Goal: Task Accomplishment & Management: Use online tool/utility

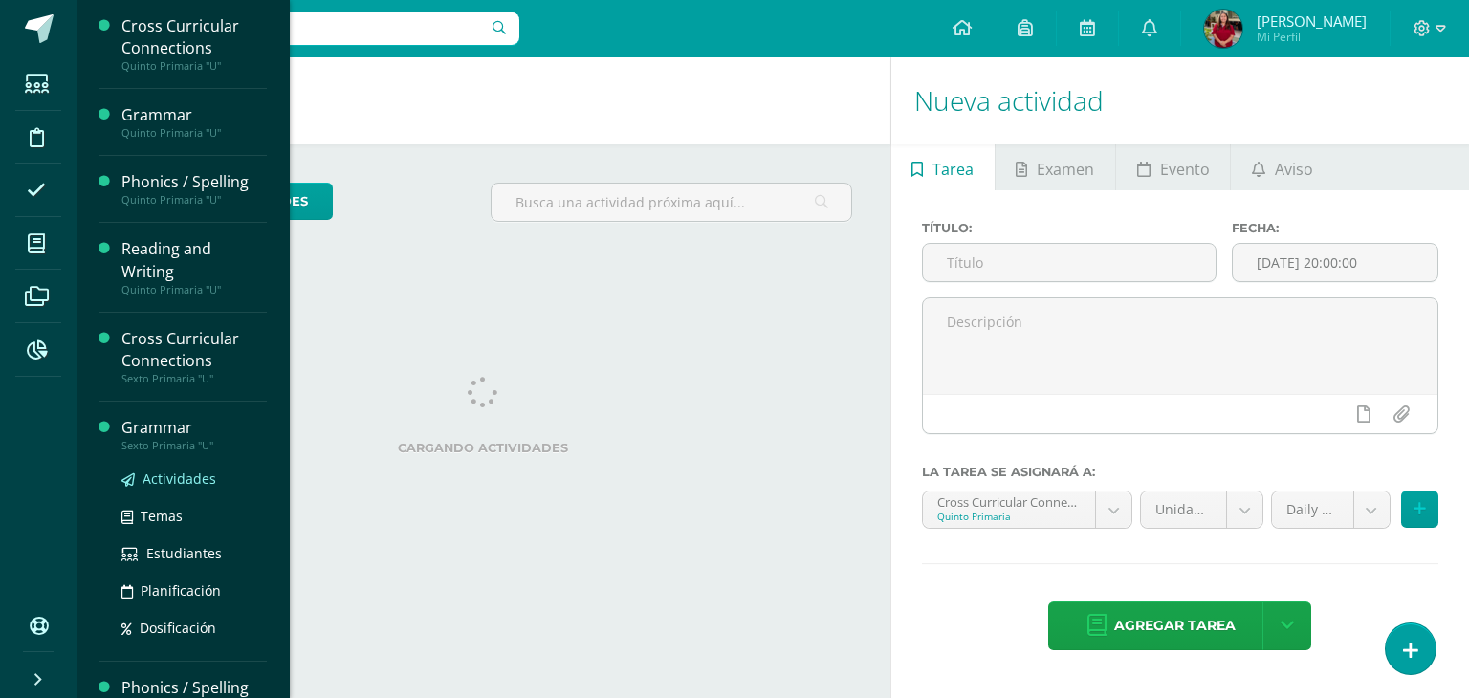
click at [145, 487] on link "Actividades" at bounding box center [193, 479] width 145 height 22
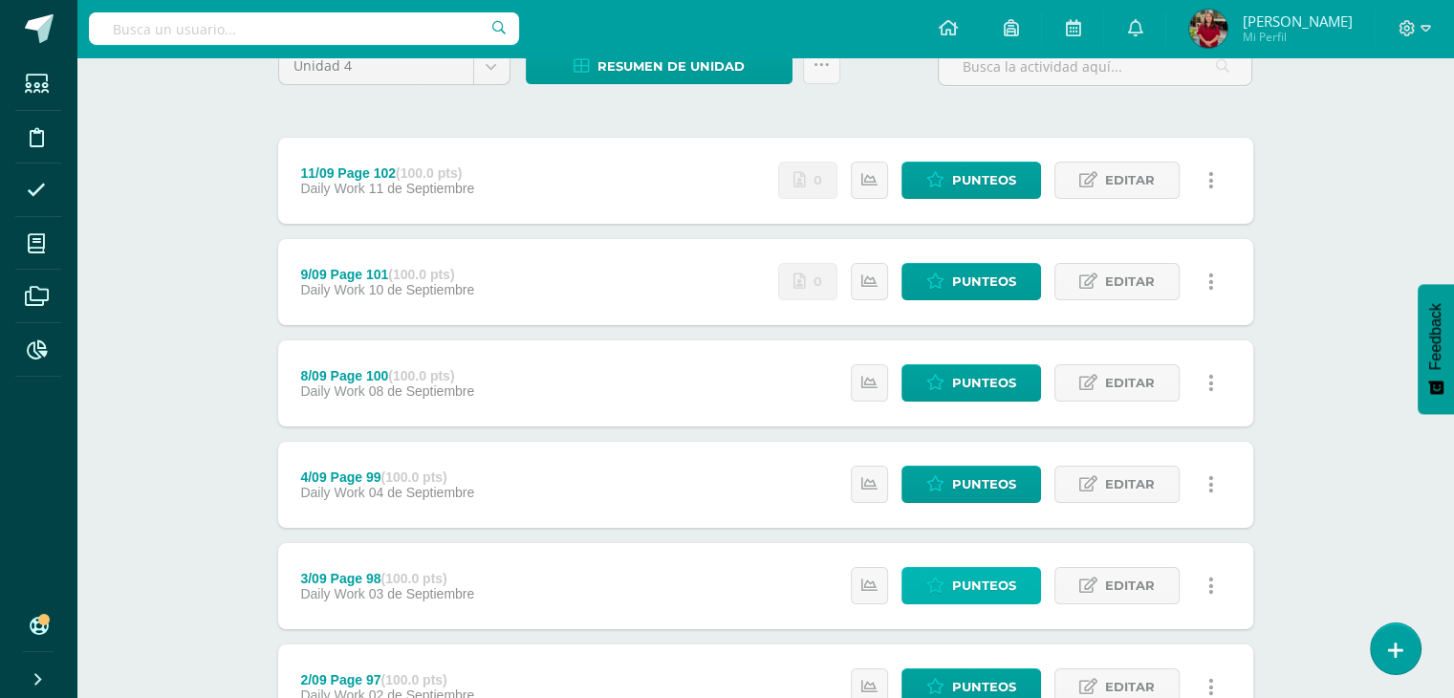
click at [958, 572] on span "Punteos" at bounding box center [984, 585] width 64 height 35
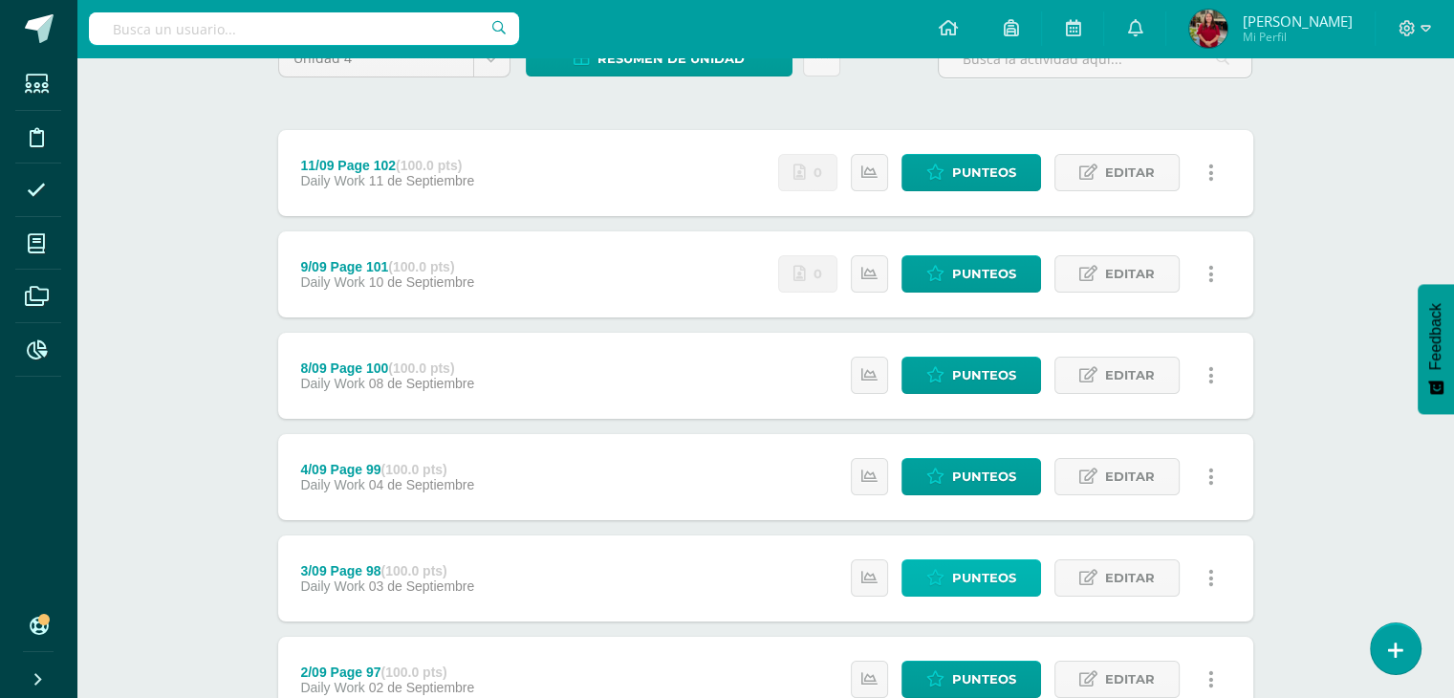
scroll to position [189, 0]
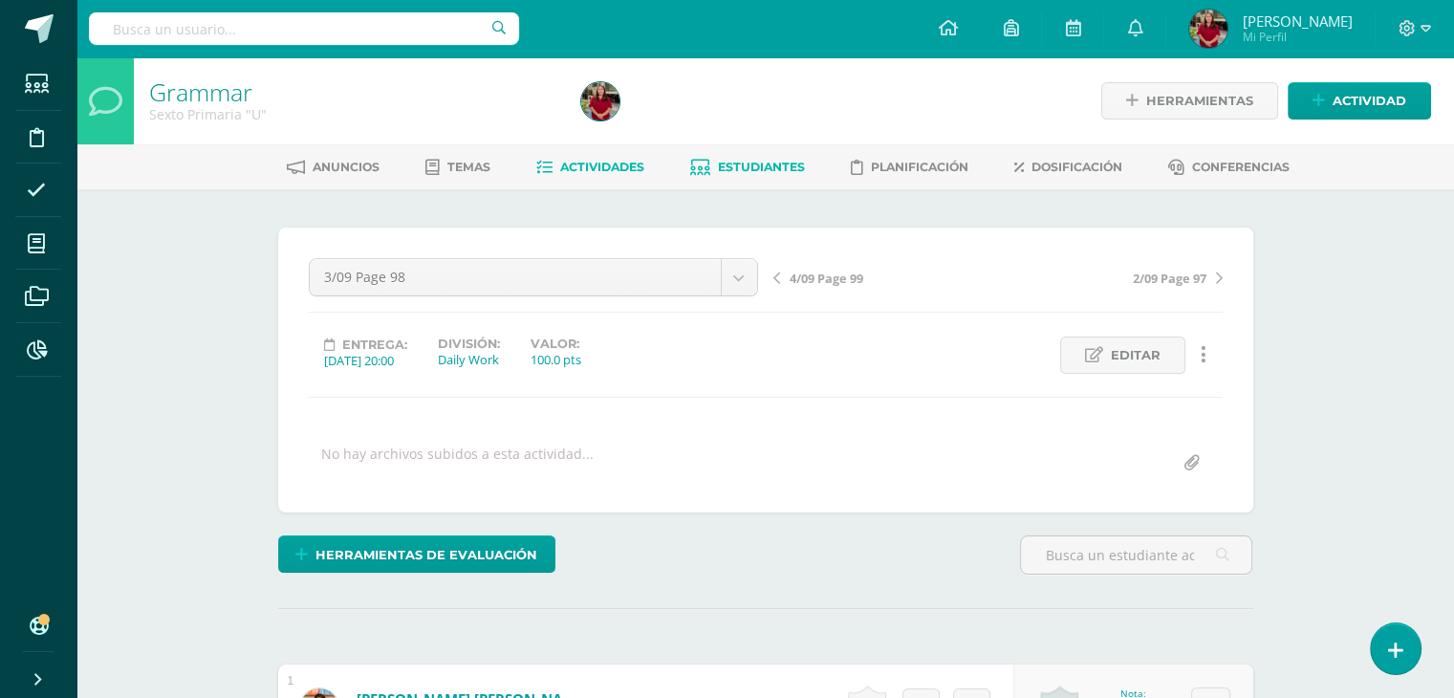
click at [738, 158] on link "Estudiantes" at bounding box center [747, 167] width 115 height 31
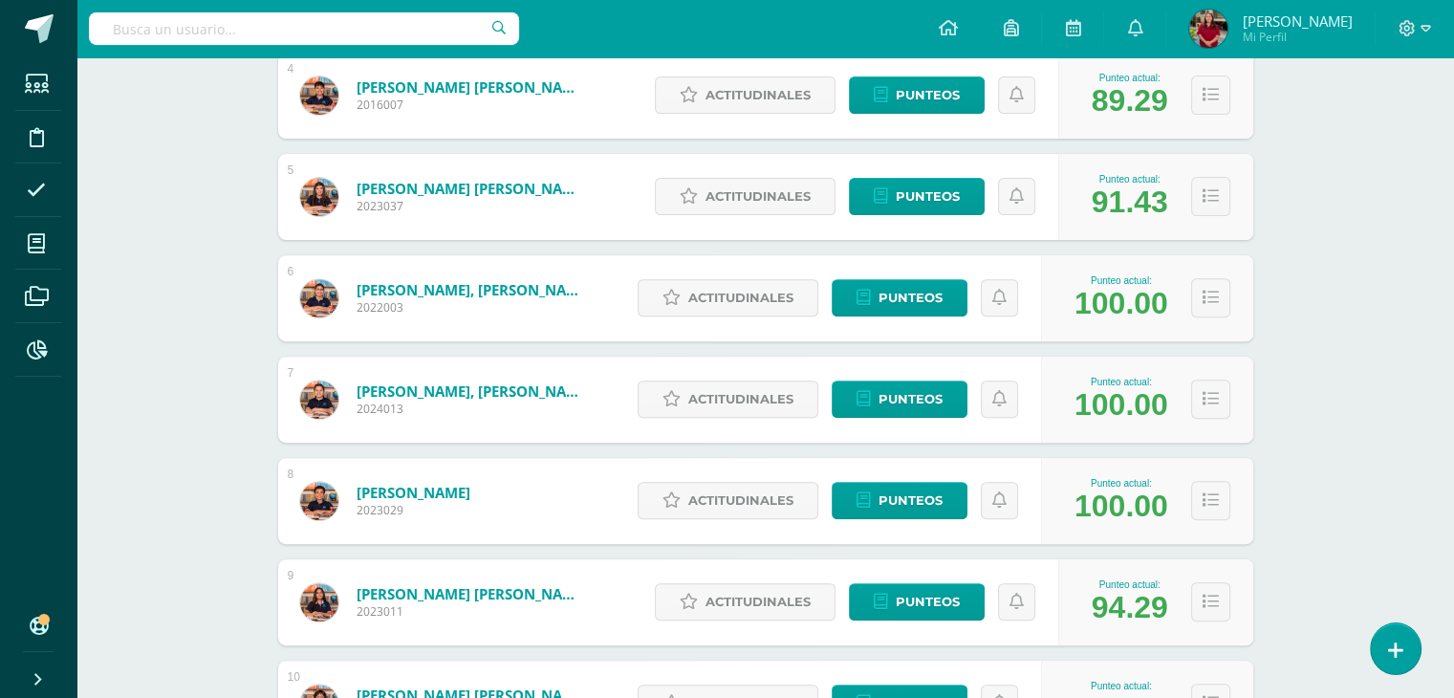
scroll to position [668, 0]
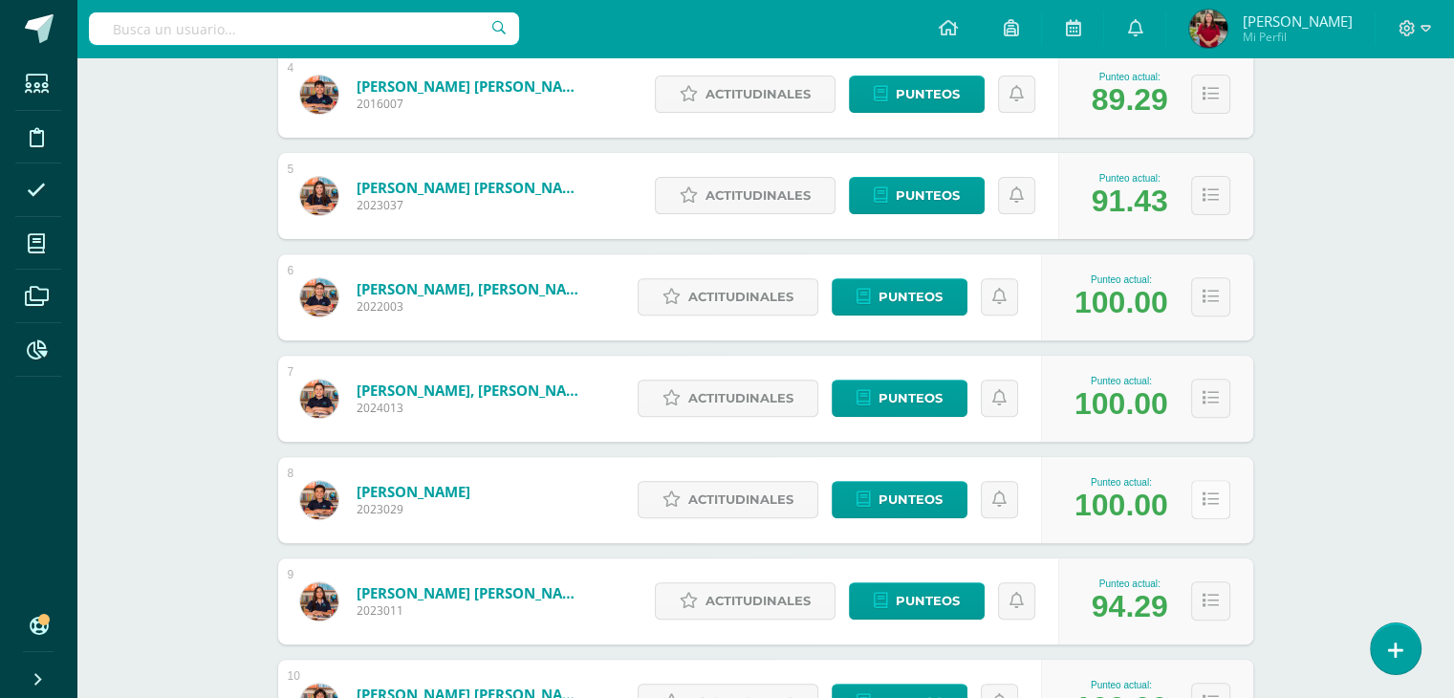
click at [1210, 499] on icon at bounding box center [1211, 499] width 16 height 16
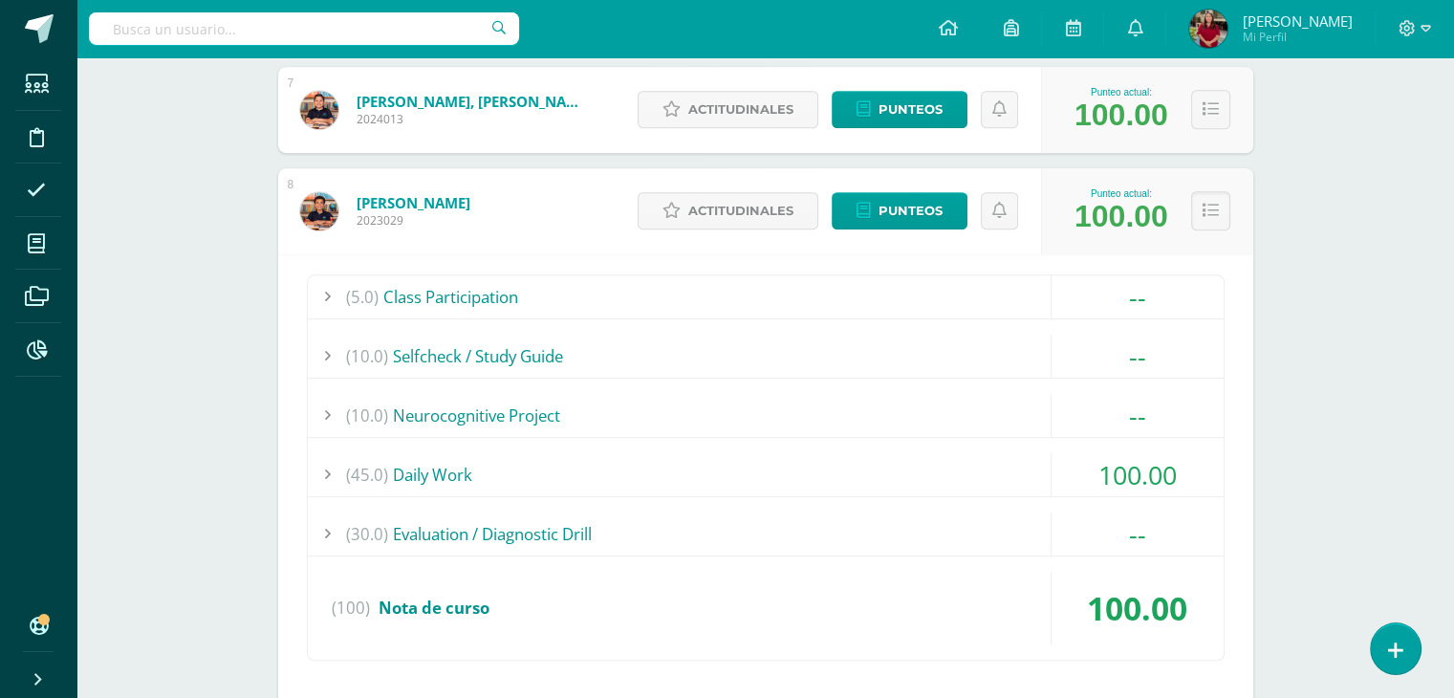
scroll to position [956, 0]
click at [601, 473] on div "(45.0) Daily Work" at bounding box center [766, 475] width 916 height 43
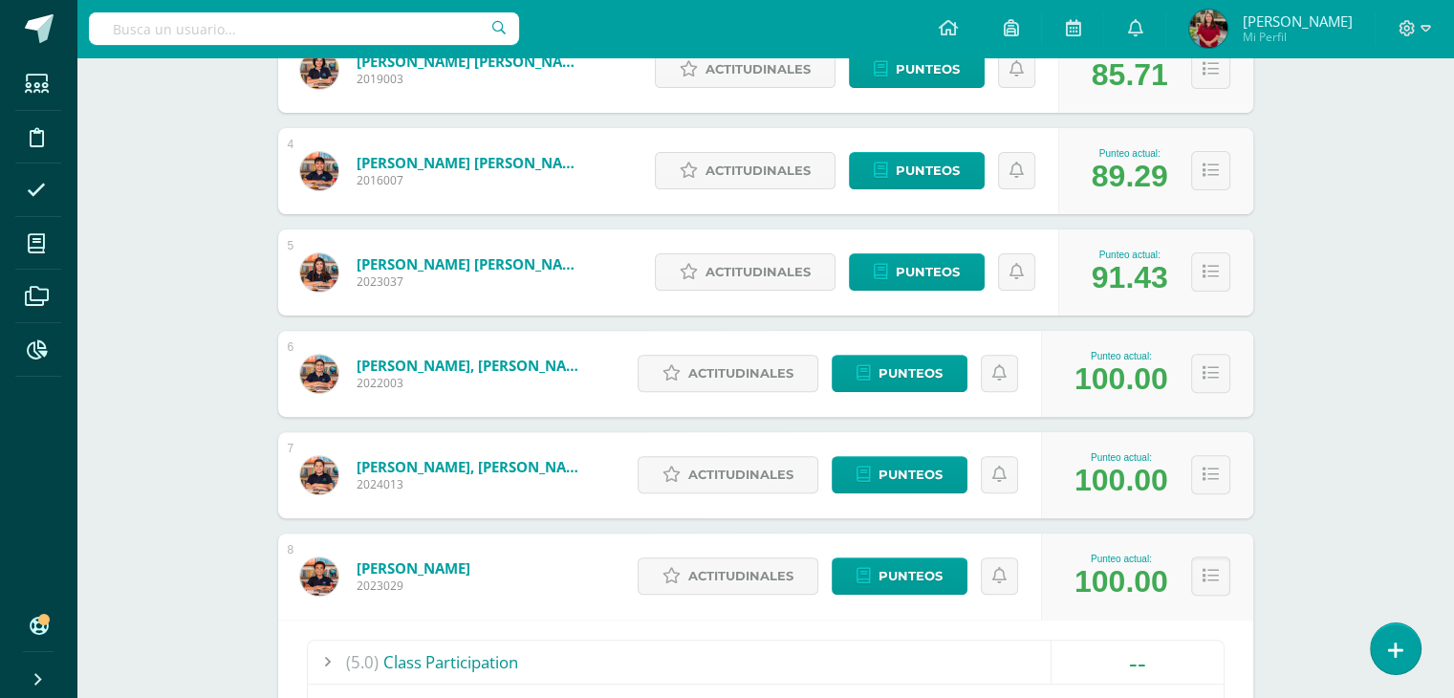
scroll to position [593, 0]
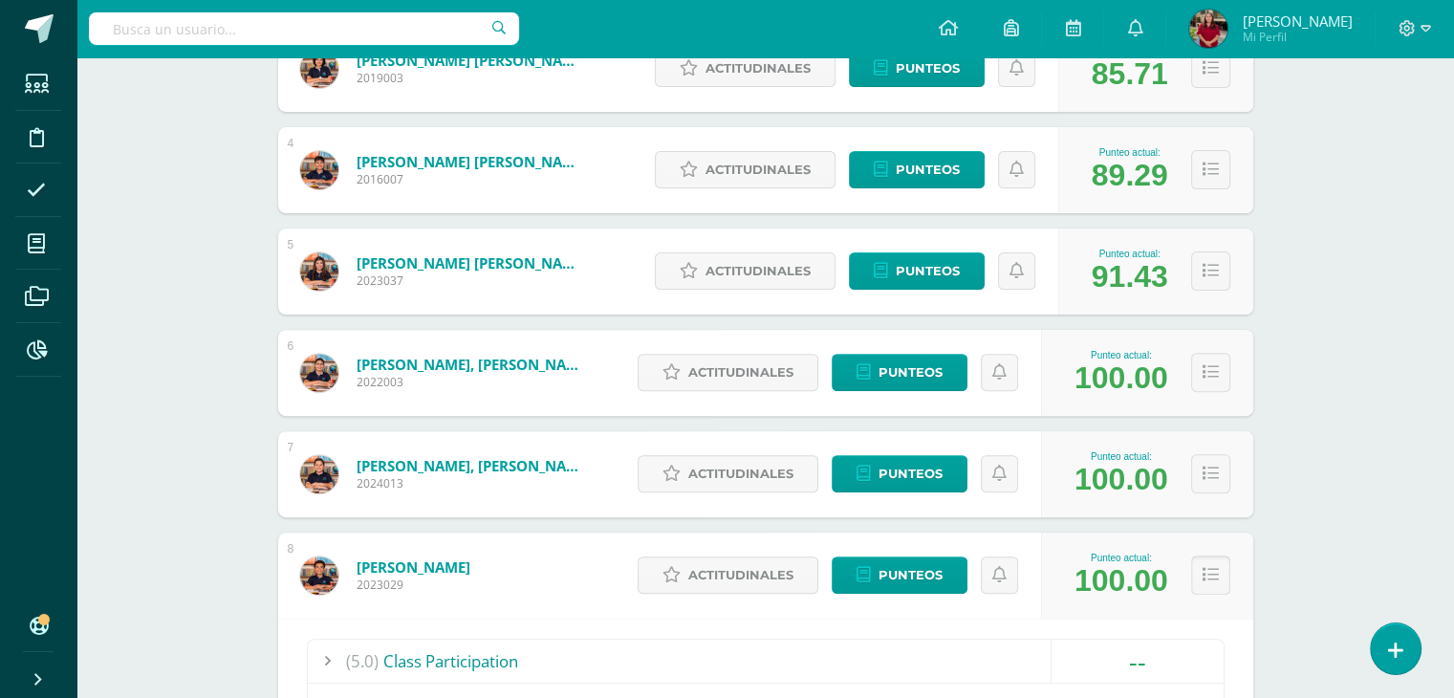
click at [1222, 578] on button at bounding box center [1210, 575] width 39 height 39
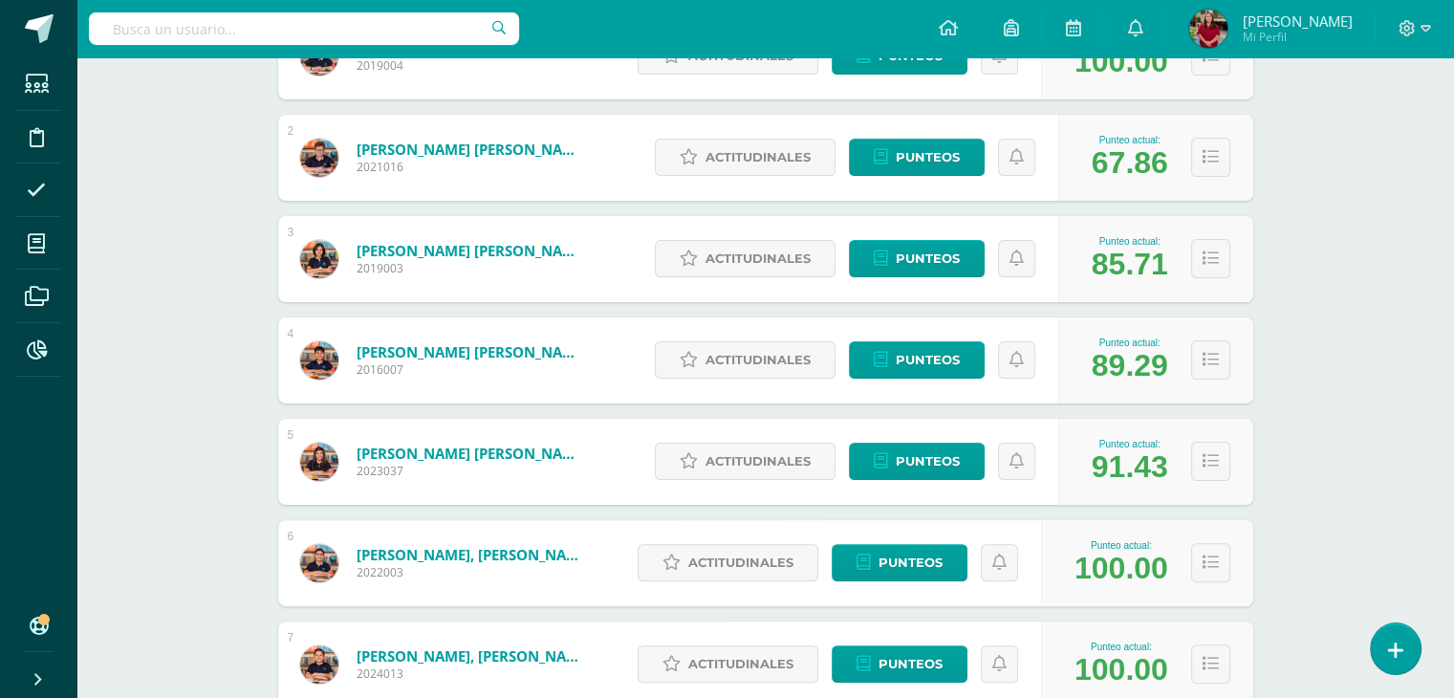
scroll to position [402, 0]
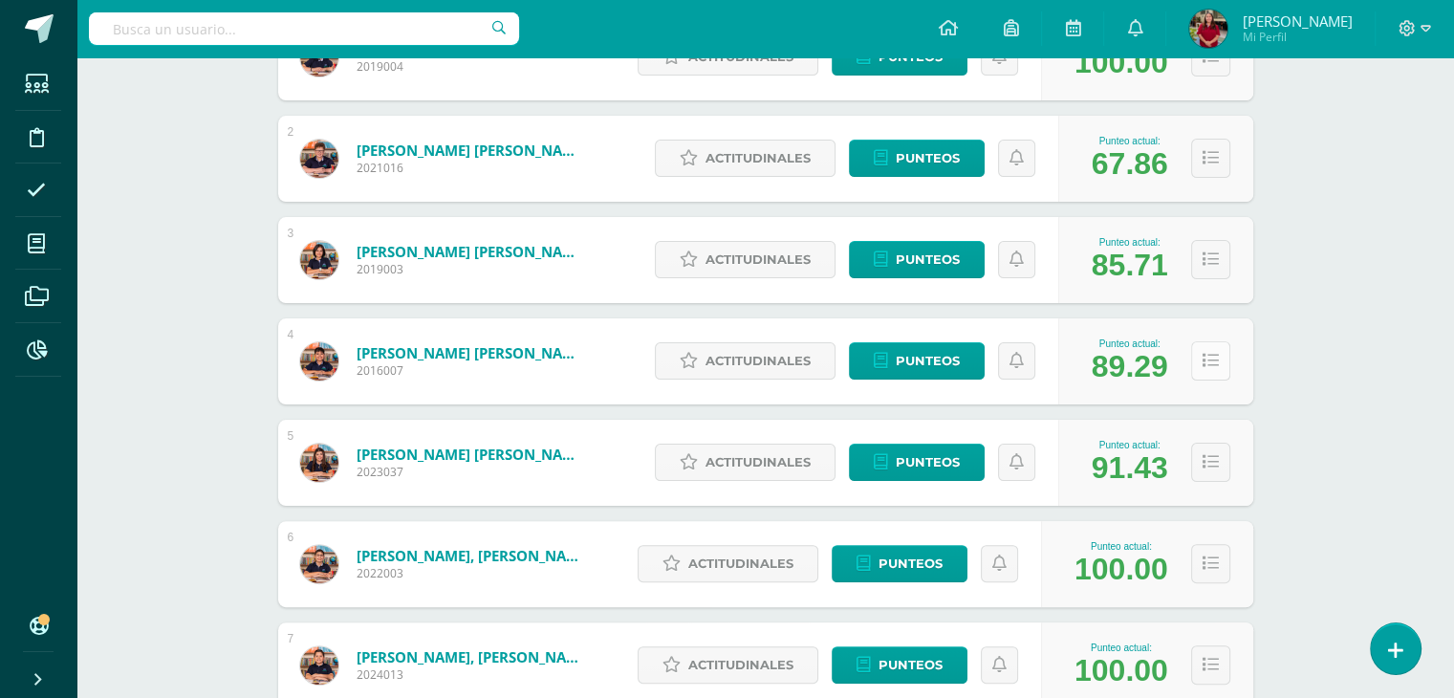
click at [1224, 375] on button at bounding box center [1210, 360] width 39 height 39
click at [1221, 368] on button at bounding box center [1210, 360] width 39 height 39
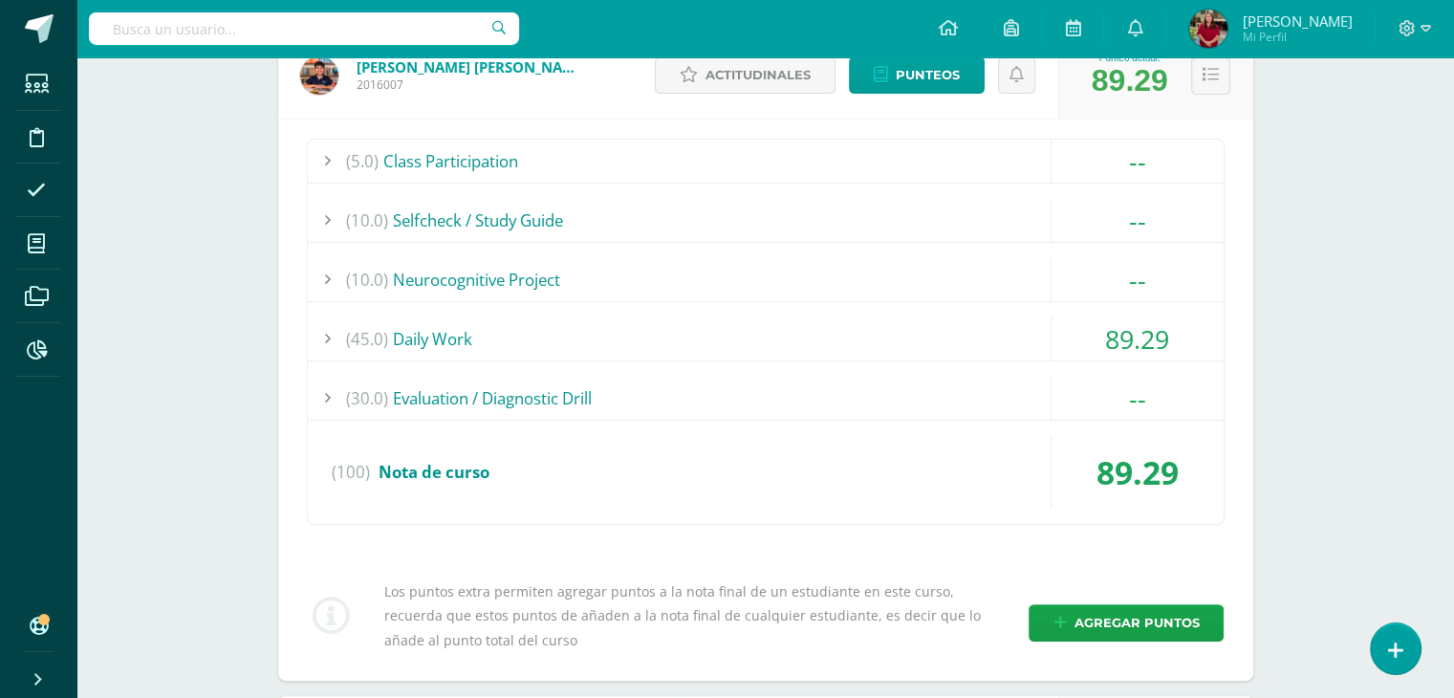
click at [1116, 334] on div "89.29" at bounding box center [1138, 338] width 172 height 43
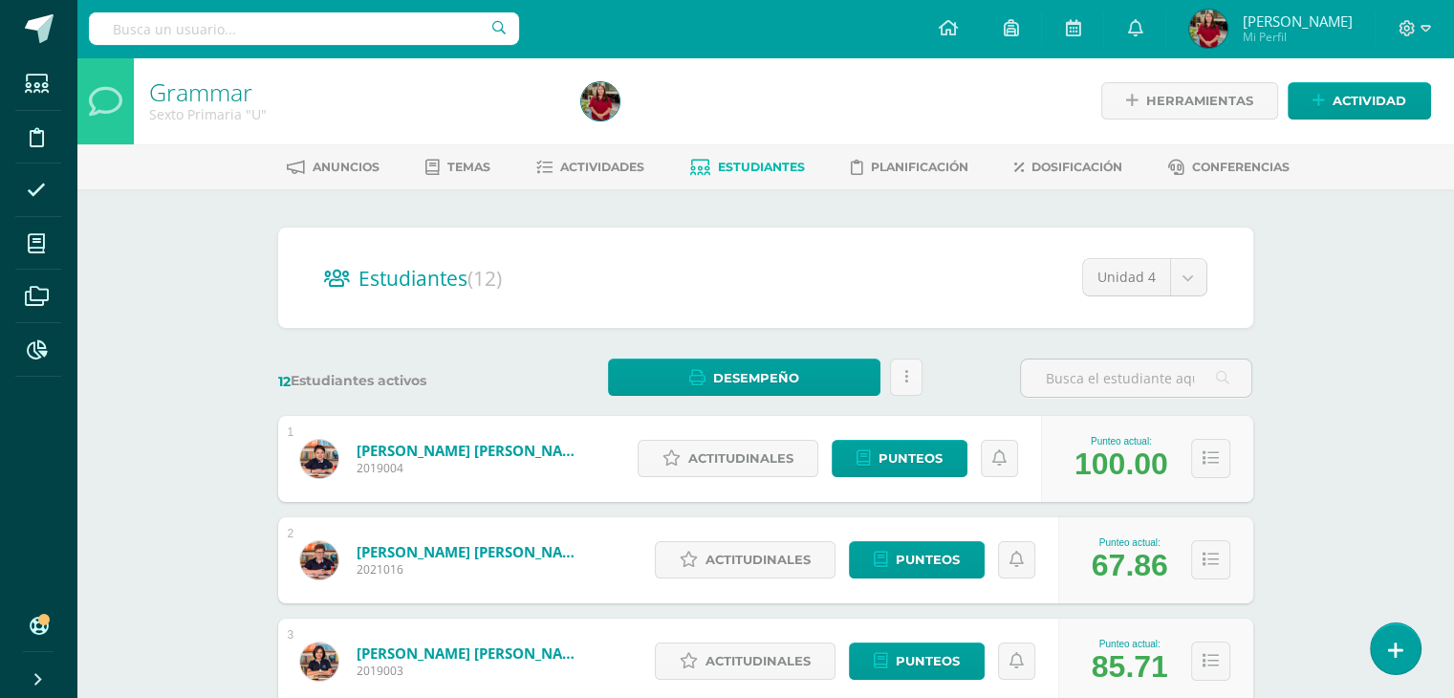
scroll to position [0, 0]
click at [609, 181] on link "Actividades" at bounding box center [590, 167] width 108 height 31
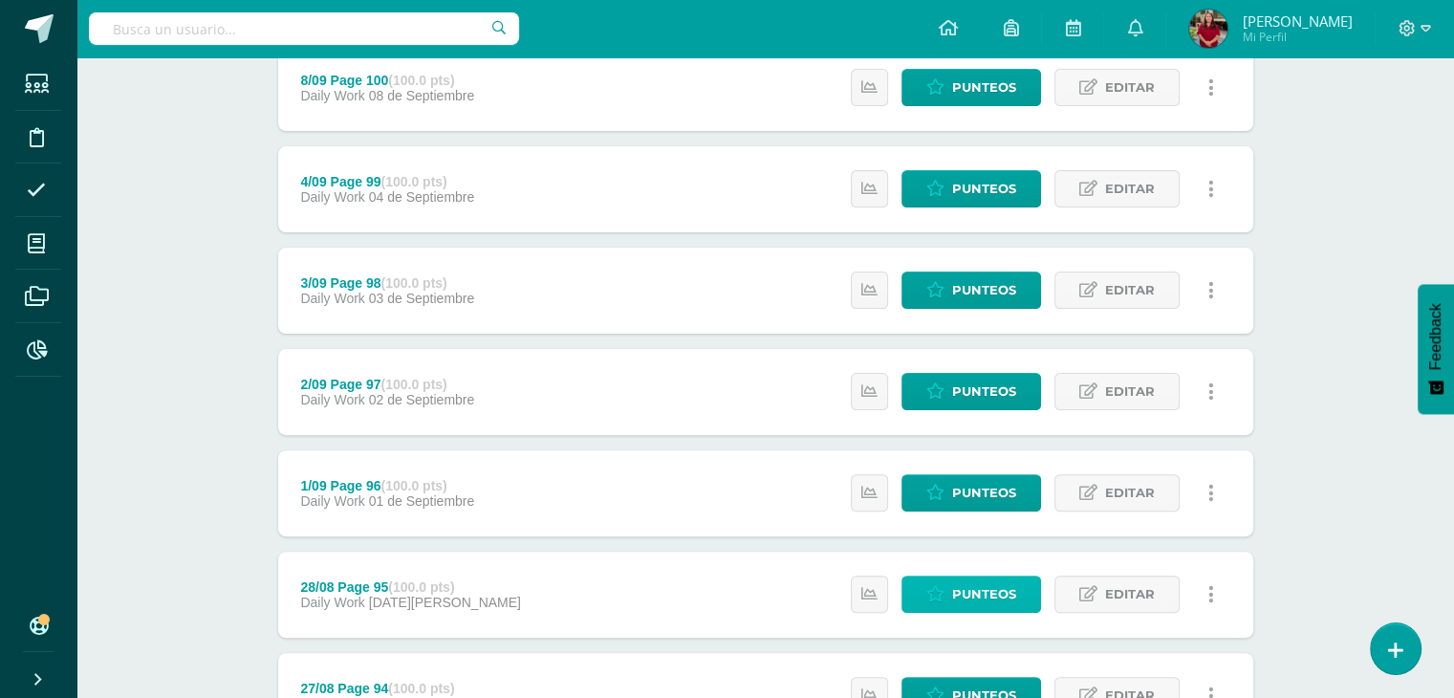
click at [933, 598] on icon at bounding box center [936, 594] width 18 height 16
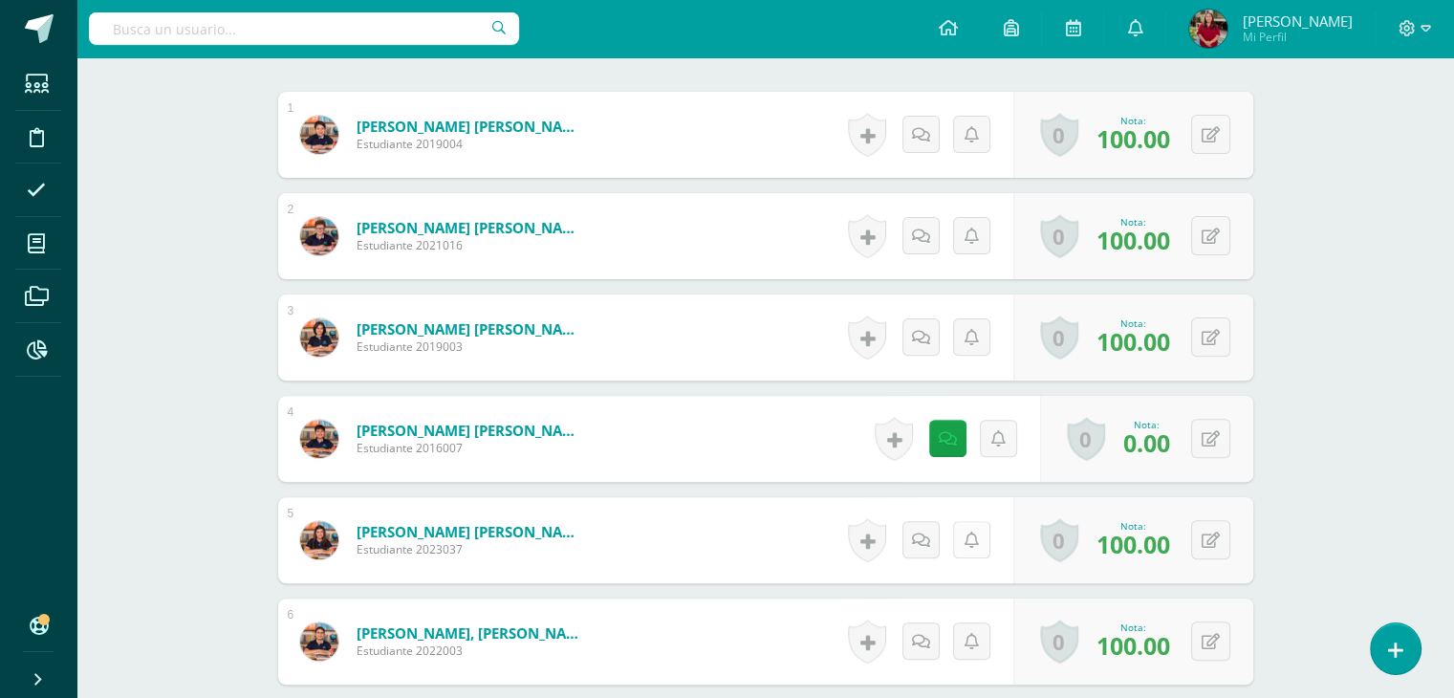
scroll to position [574, 0]
click at [1204, 440] on button at bounding box center [1224, 438] width 40 height 40
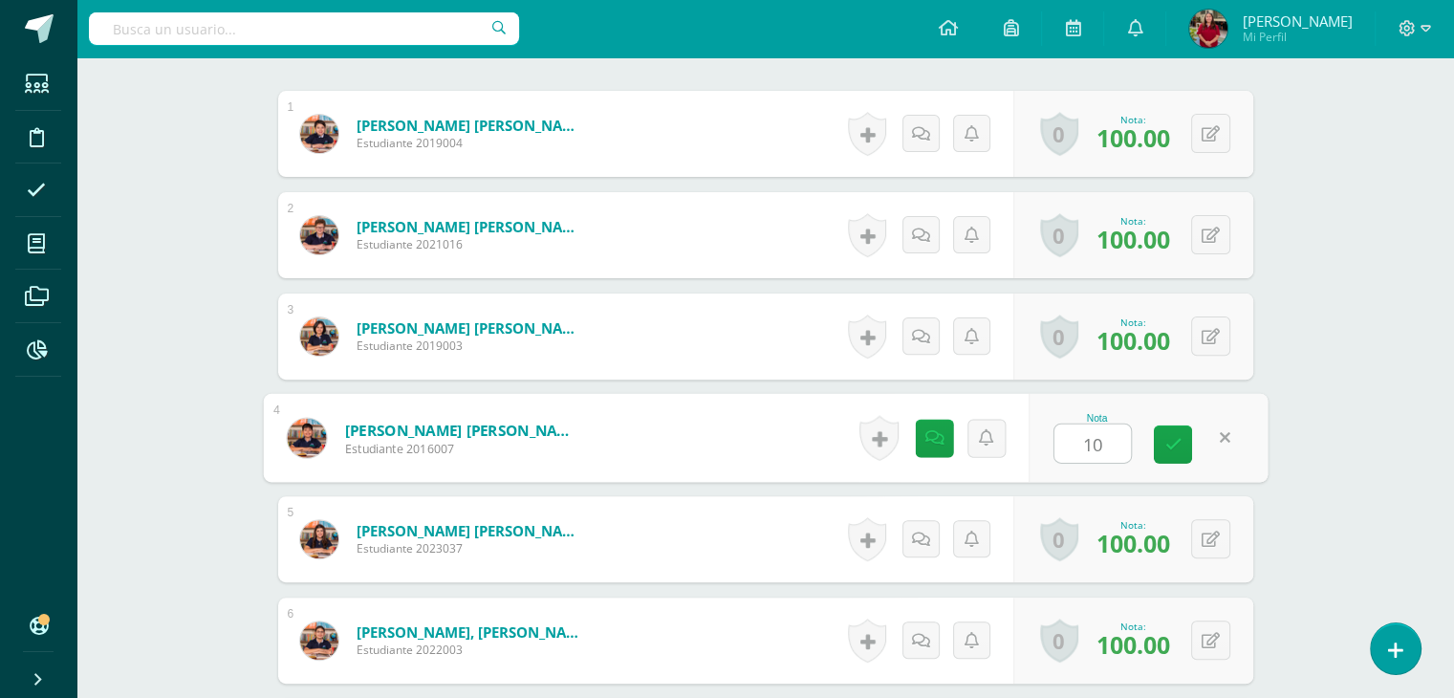
type input "100"
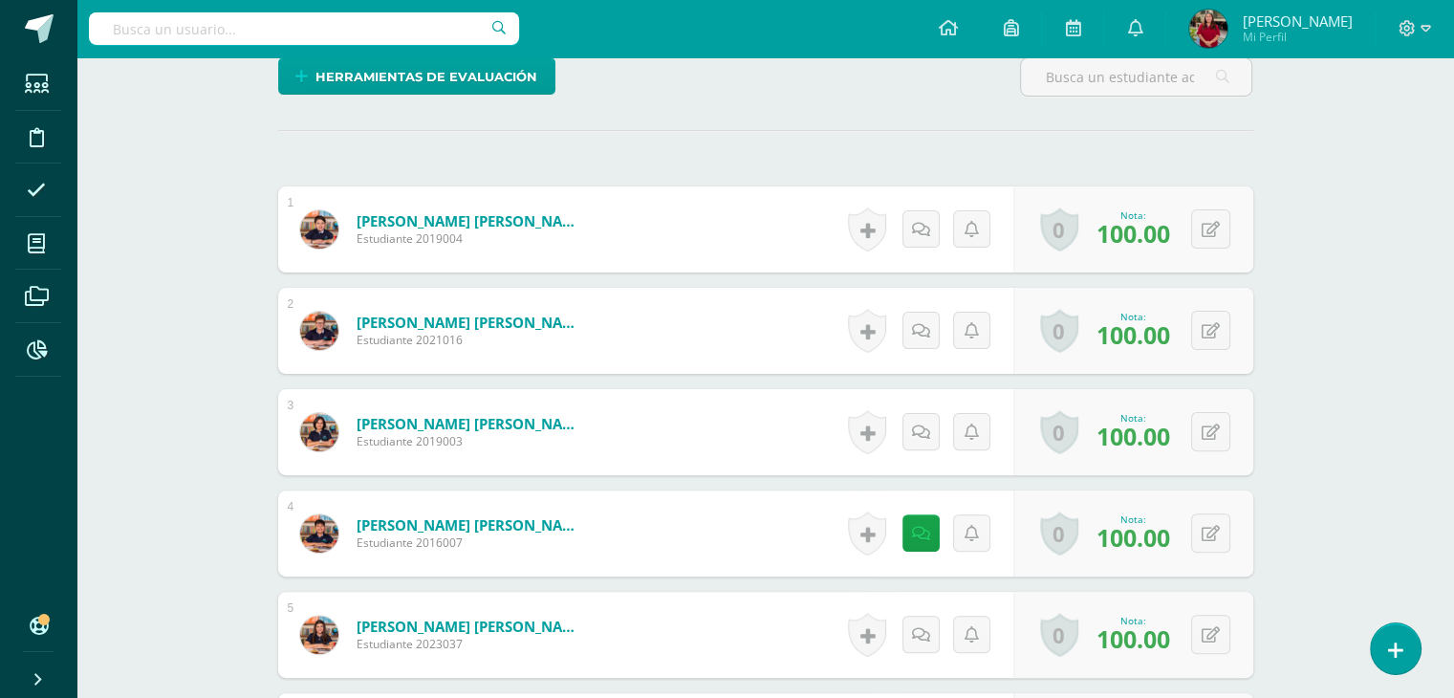
scroll to position [0, 0]
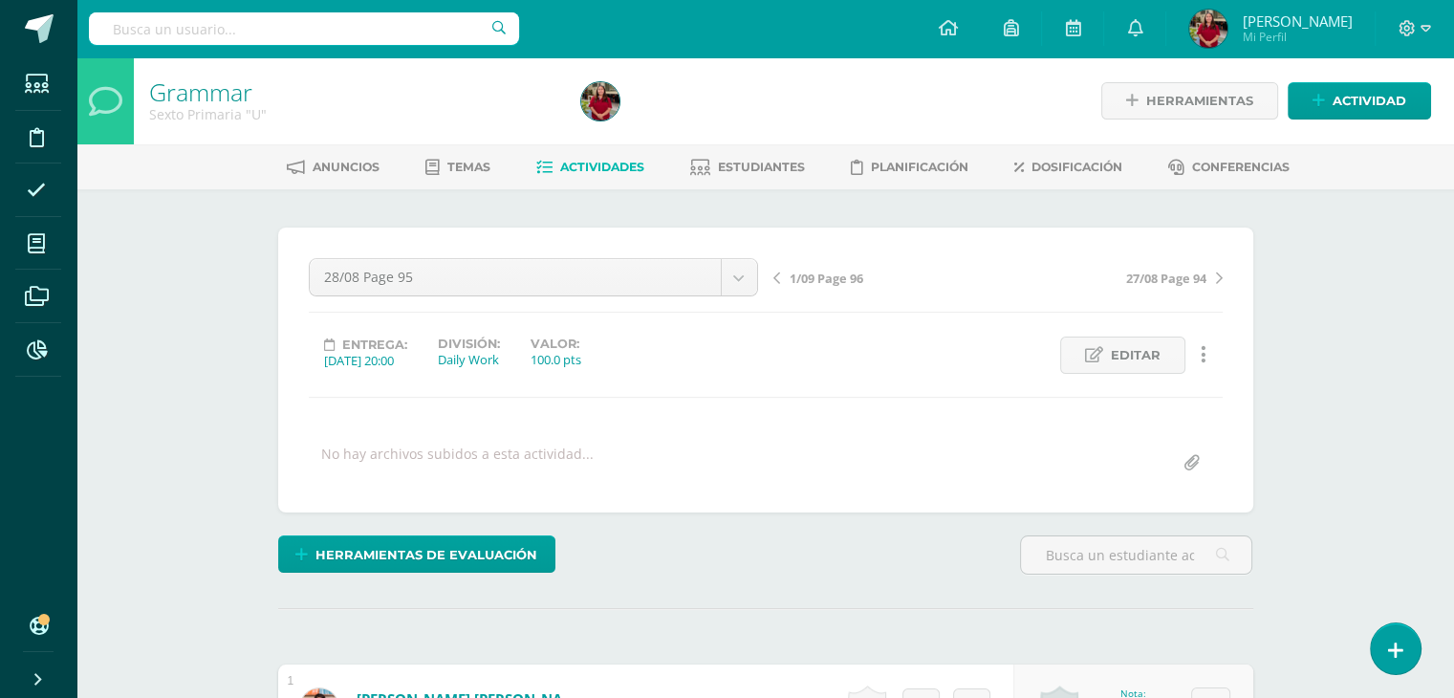
click at [570, 164] on span "Actividades" at bounding box center [602, 167] width 84 height 14
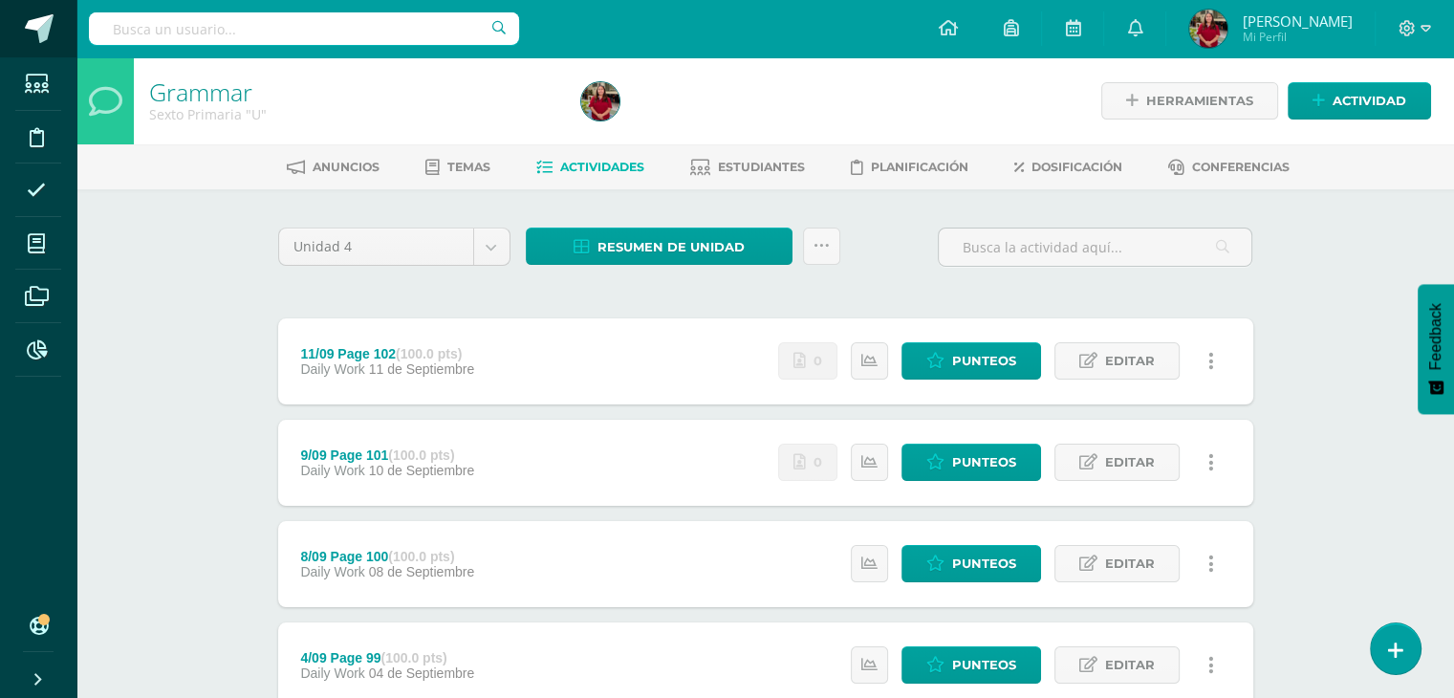
click at [21, 26] on link at bounding box center [38, 28] width 76 height 57
